Goal: Understand process/instructions

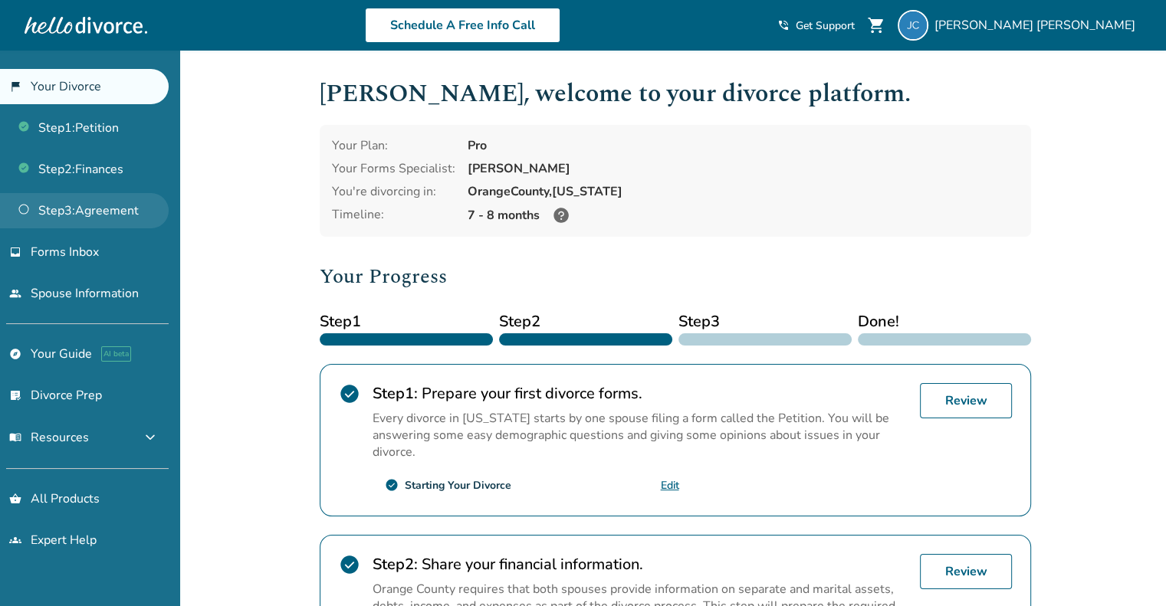
click at [116, 215] on link "Step 3 : Agreement" at bounding box center [84, 210] width 169 height 35
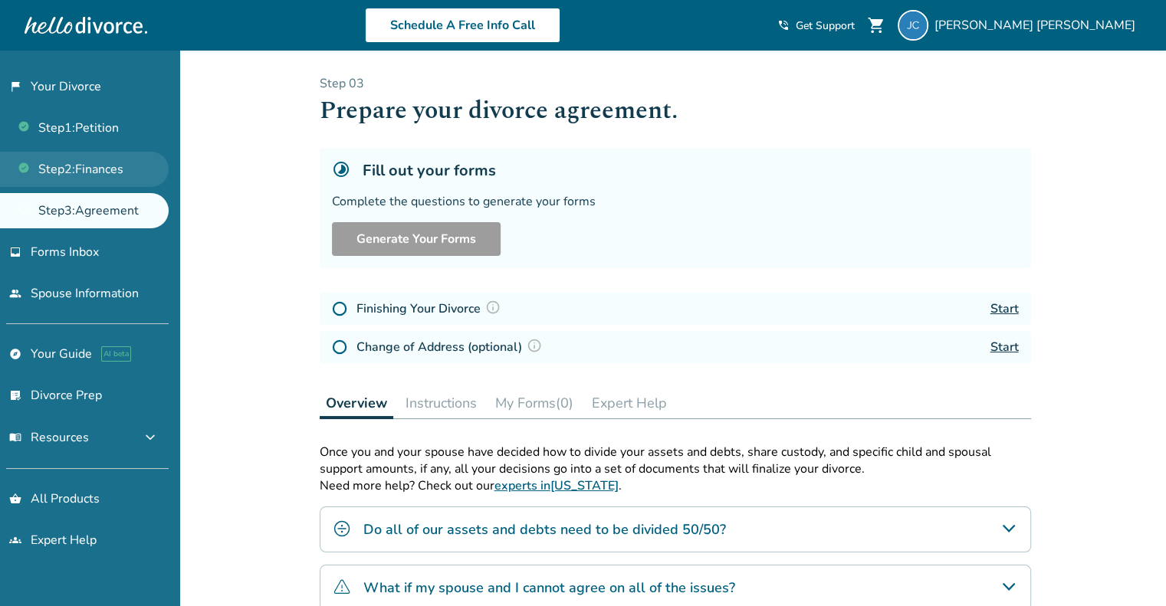
click at [103, 177] on link "Step 2 : Finances" at bounding box center [84, 169] width 169 height 35
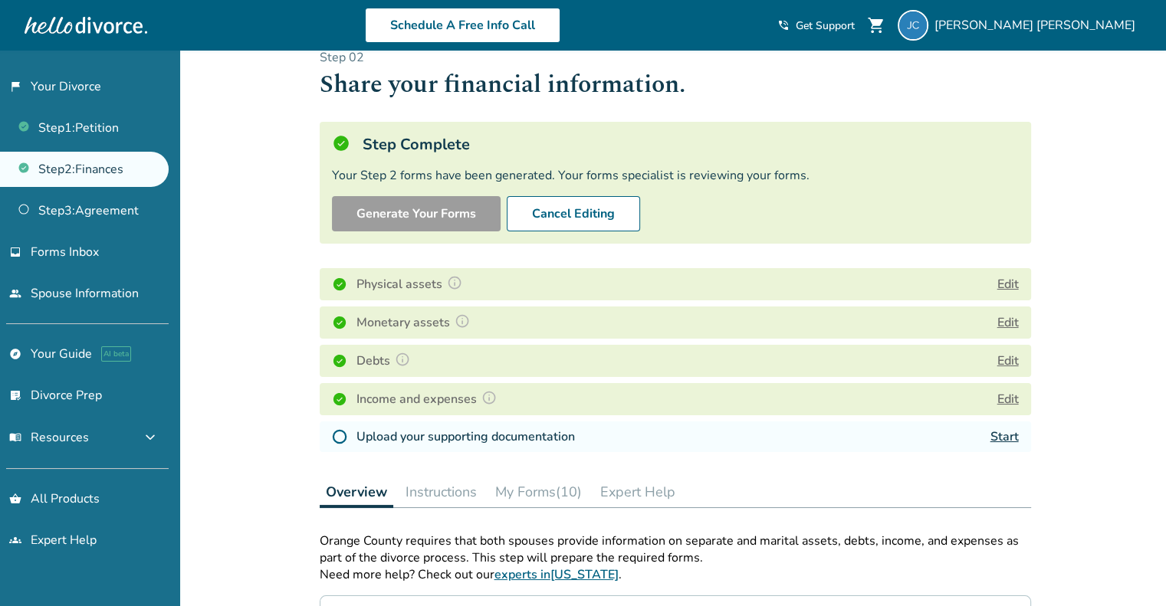
scroll to position [27, 0]
